Goal: Information Seeking & Learning: Find contact information

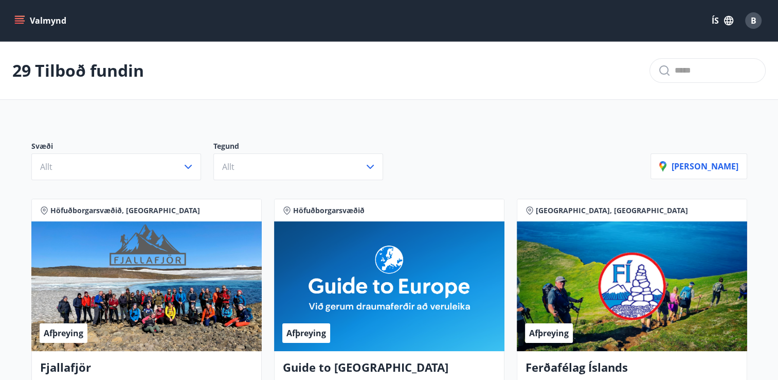
click at [19, 21] on icon "menu" at bounding box center [20, 20] width 11 height 1
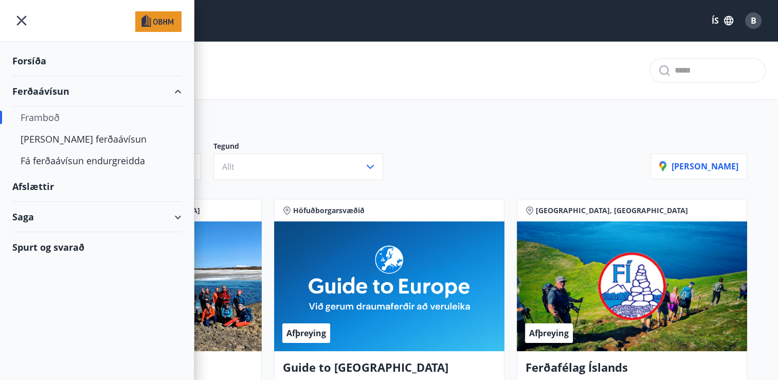
click at [179, 215] on div "Saga" at bounding box center [96, 217] width 169 height 30
click at [60, 245] on div "Ferðaávísun" at bounding box center [97, 243] width 153 height 22
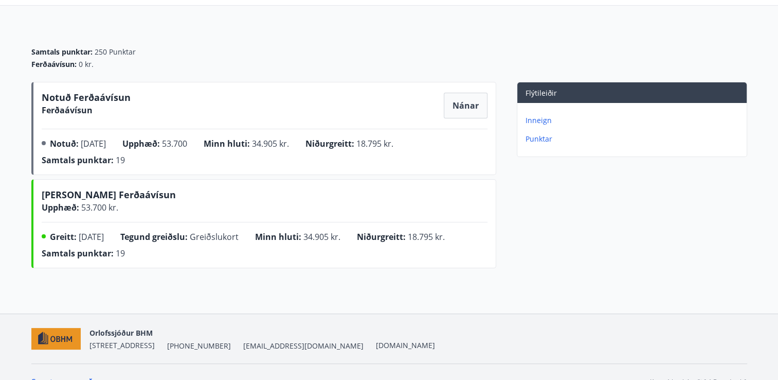
scroll to position [103, 0]
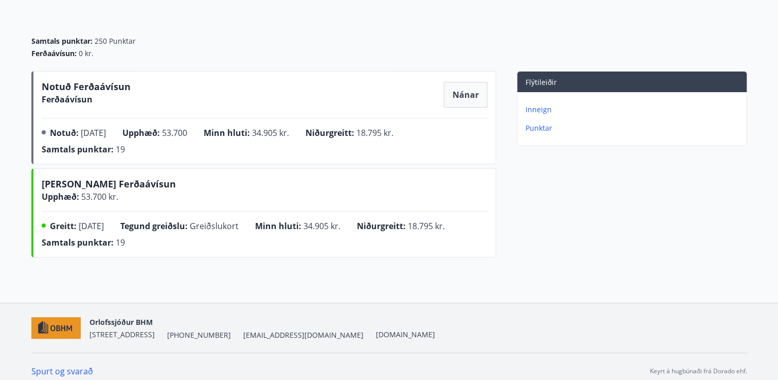
click at [538, 110] on p "Inneign" at bounding box center [634, 109] width 217 height 10
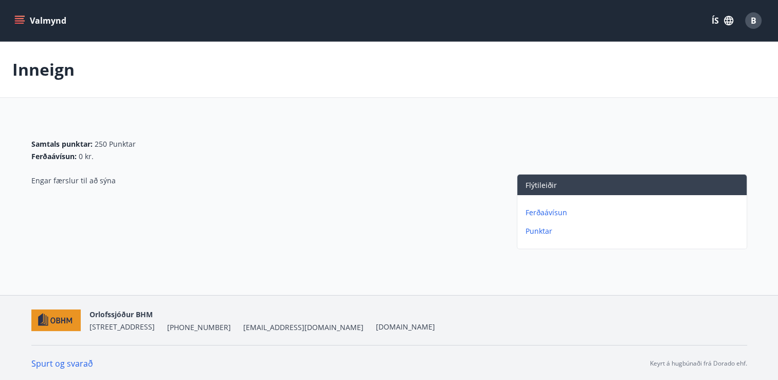
click at [538, 229] on p "Punktar" at bounding box center [634, 231] width 217 height 10
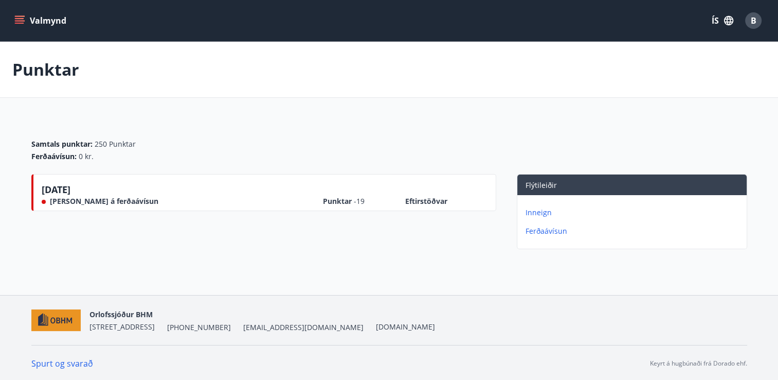
click at [543, 229] on p "Ferðaávísun" at bounding box center [634, 231] width 217 height 10
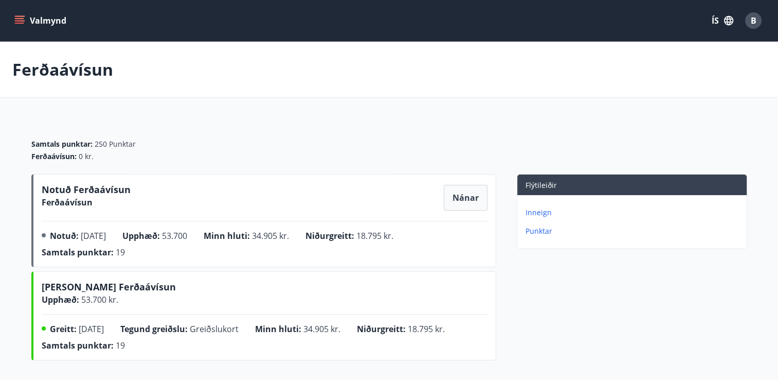
click at [14, 16] on icon "menu" at bounding box center [19, 20] width 10 height 10
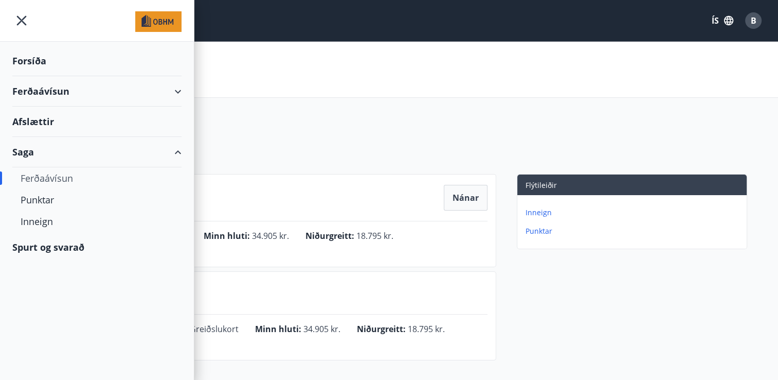
click at [174, 90] on div "Ferðaávísun" at bounding box center [96, 91] width 169 height 30
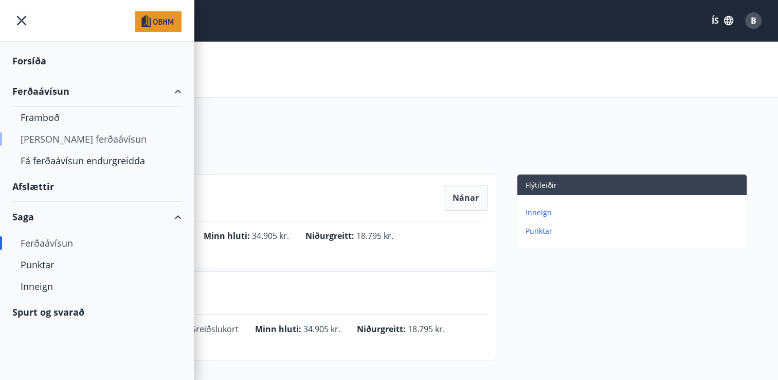
click at [69, 137] on div "[PERSON_NAME] ferðaávísun" at bounding box center [97, 139] width 153 height 22
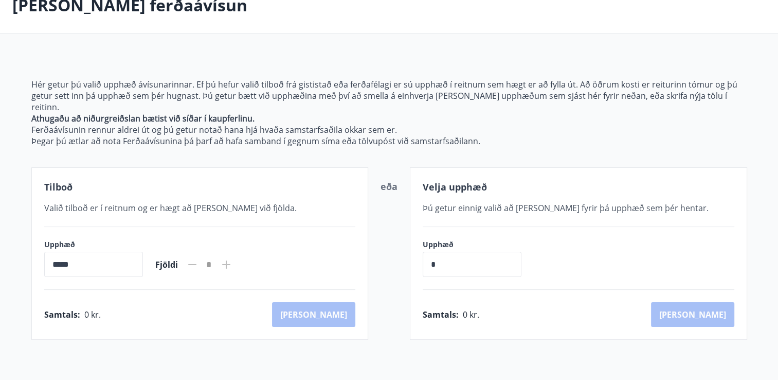
scroll to position [139, 0]
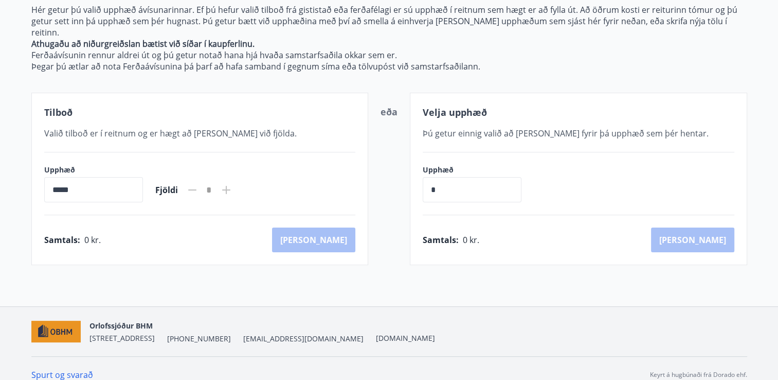
click at [68, 369] on link "Spurt og svarað" at bounding box center [62, 374] width 62 height 11
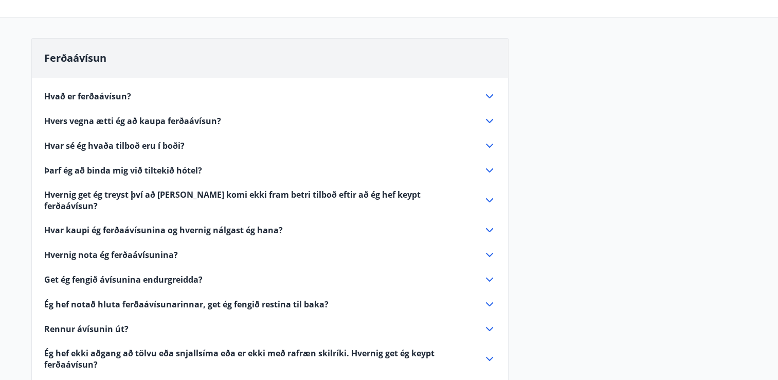
scroll to position [103, 0]
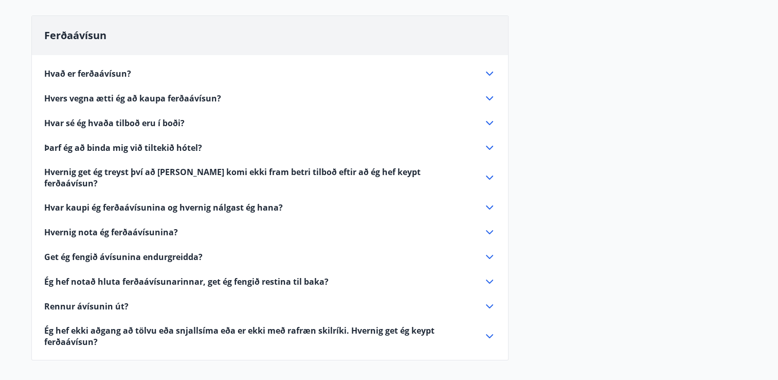
click at [491, 120] on icon at bounding box center [489, 123] width 12 height 12
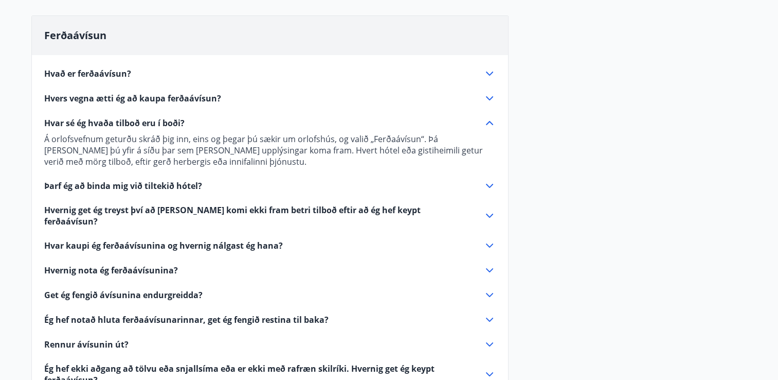
click at [492, 71] on icon at bounding box center [489, 73] width 7 height 4
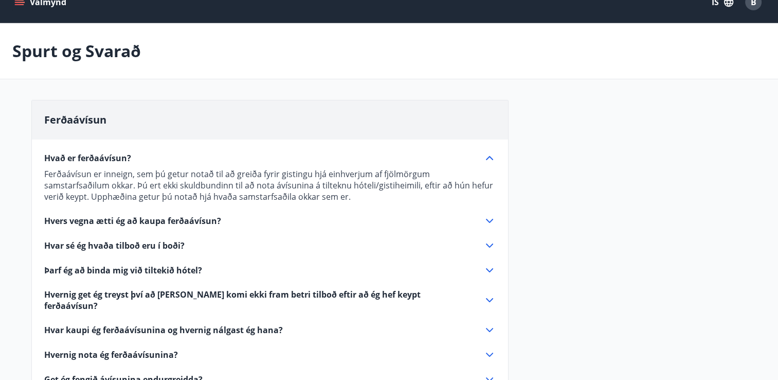
scroll to position [0, 0]
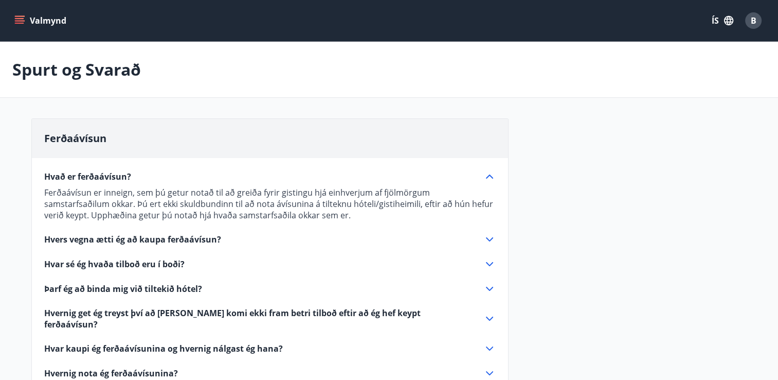
click at [14, 22] on icon "menu" at bounding box center [19, 20] width 10 height 10
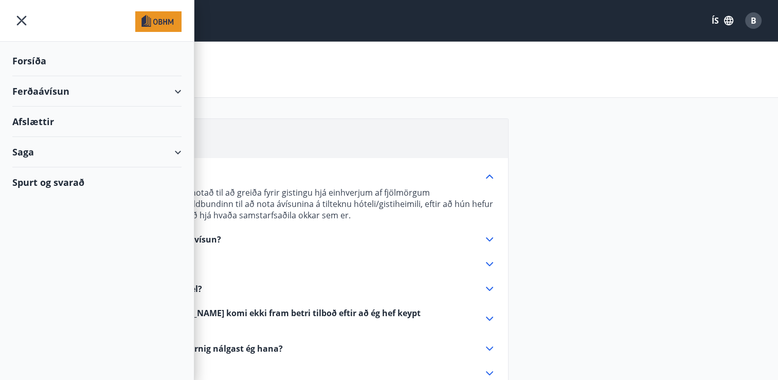
click at [179, 90] on div "Ferðaávísun" at bounding box center [96, 91] width 169 height 30
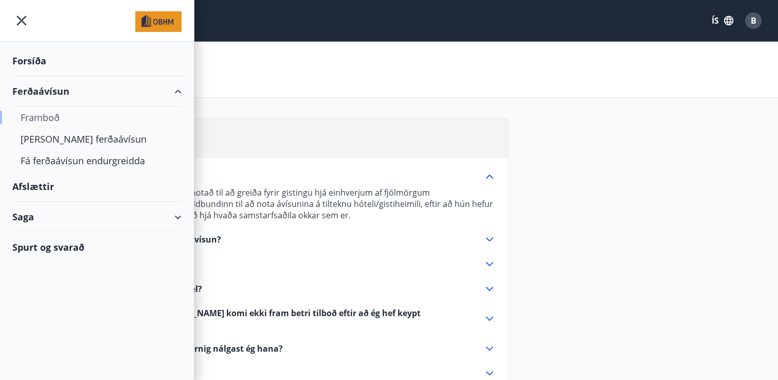
click at [43, 118] on div "Framboð" at bounding box center [97, 117] width 153 height 22
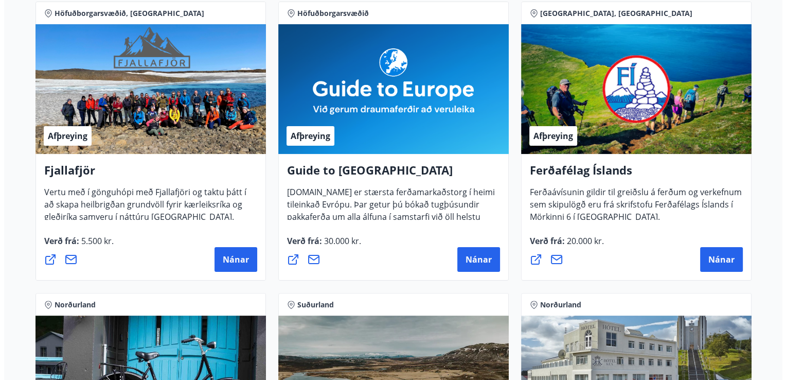
scroll to position [206, 0]
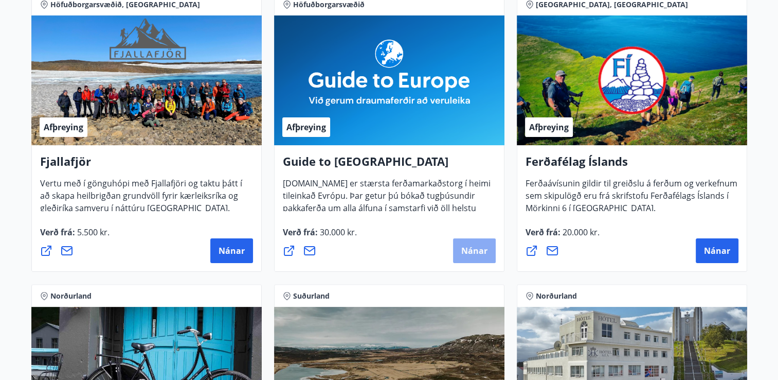
click at [465, 252] on span "Nánar" at bounding box center [474, 250] width 26 height 11
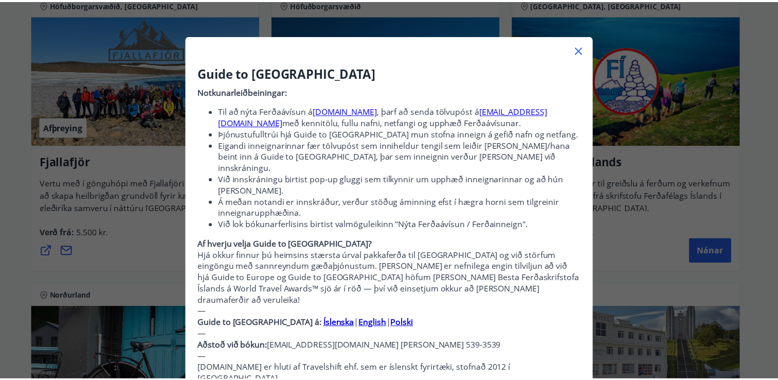
scroll to position [0, 0]
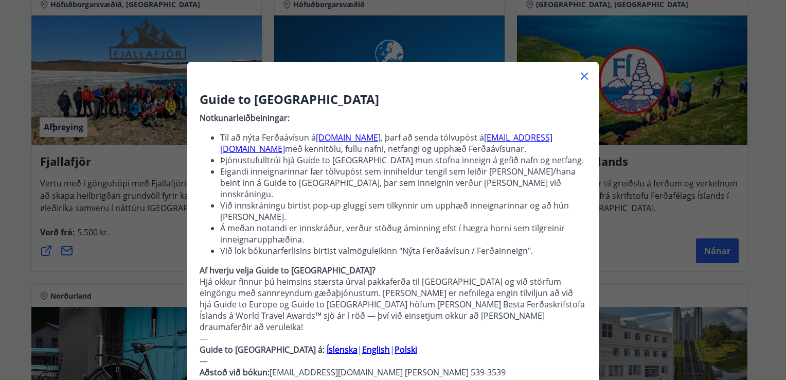
click at [579, 81] on icon at bounding box center [584, 76] width 12 height 12
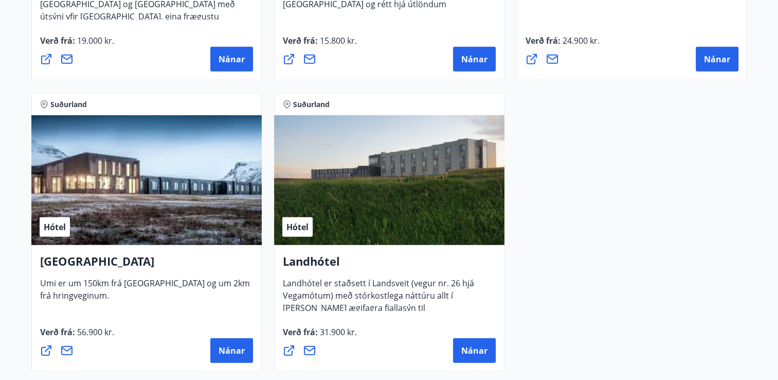
scroll to position [2850, 0]
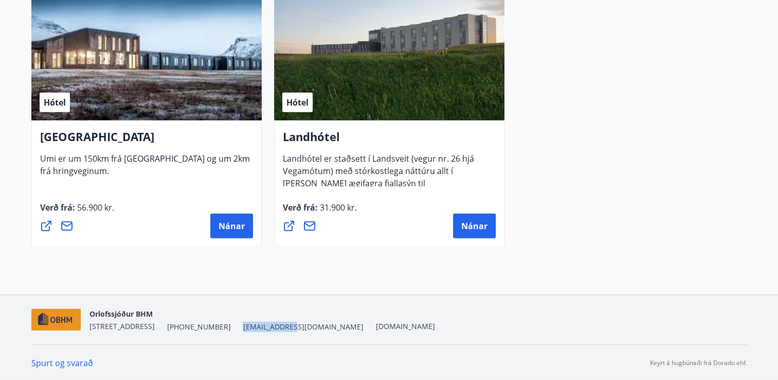
drag, startPoint x: 280, startPoint y: 328, endPoint x: 329, endPoint y: 331, distance: 48.5
click at [329, 331] on div "Orlofssjóður BHM [STREET_ADDRESS] [PHONE_NUMBER] [EMAIL_ADDRESS][DOMAIN_NAME] […" at bounding box center [389, 319] width 716 height 49
copy span "[EMAIL_ADDRESS][DOMAIN_NAME]"
